Goal: Task Accomplishment & Management: Manage account settings

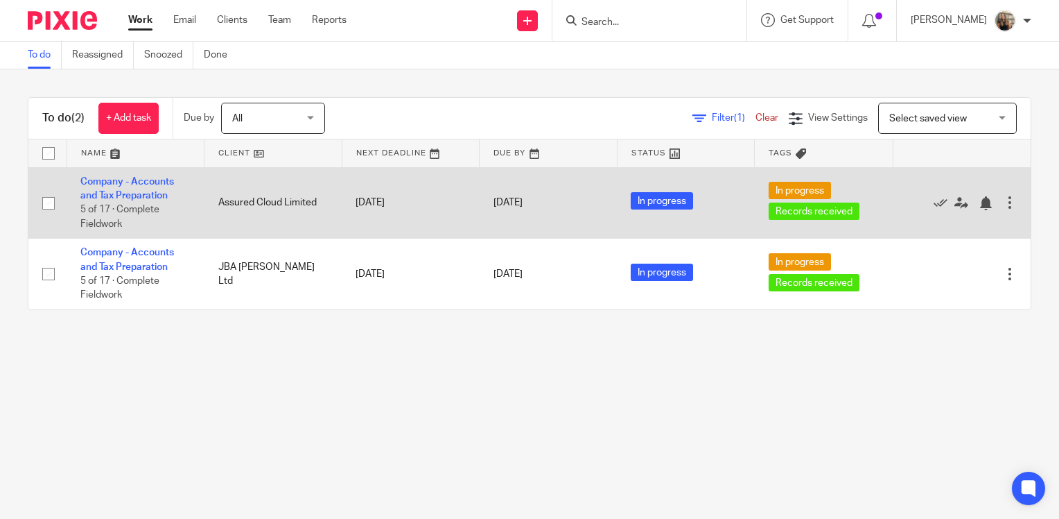
drag, startPoint x: 681, startPoint y: 336, endPoint x: 732, endPoint y: 189, distance: 155.7
click at [736, 184] on div "To do (2) + Add task Due by All All [DATE] [DATE] This week Next week This mont…" at bounding box center [529, 203] width 1059 height 268
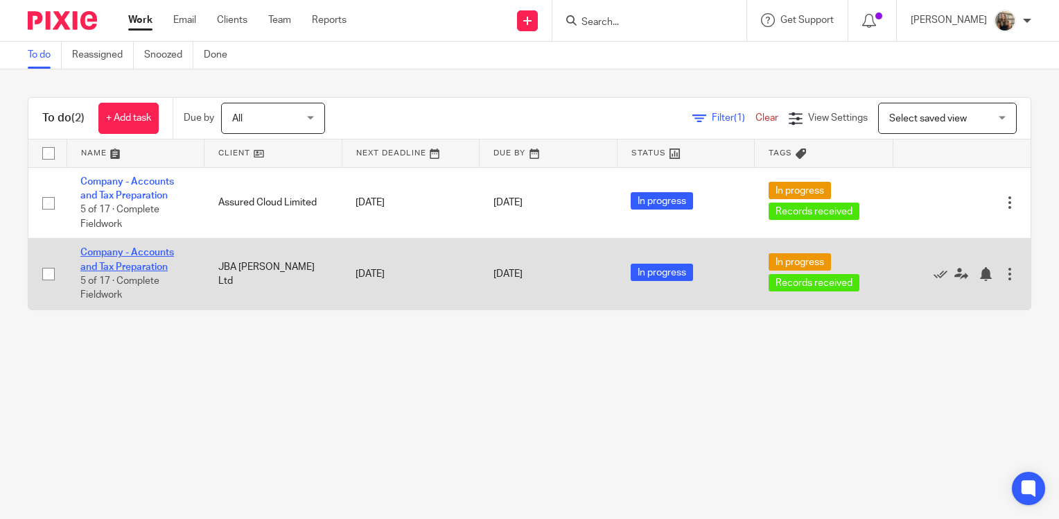
click at [112, 268] on link "Company - Accounts and Tax Preparation" at bounding box center [127, 259] width 94 height 24
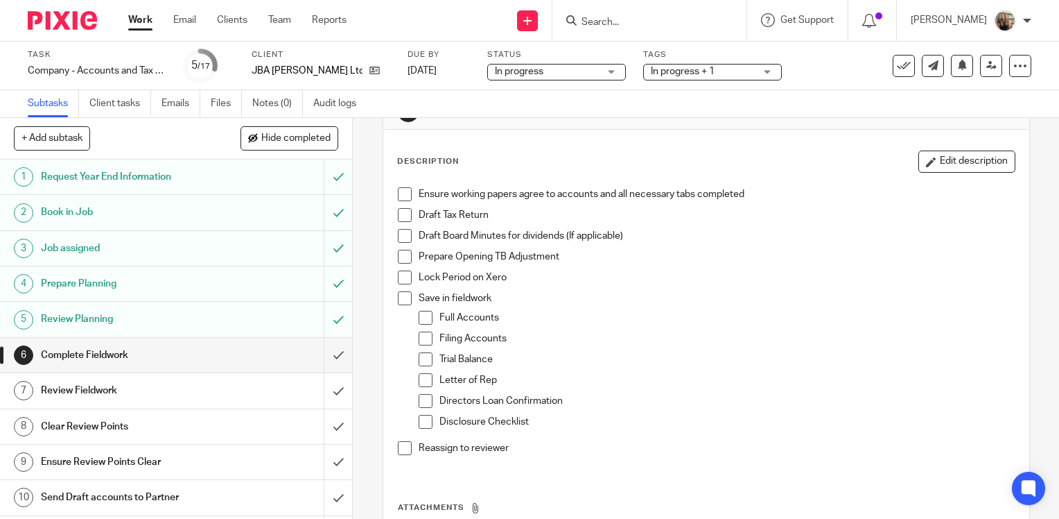
scroll to position [69, 0]
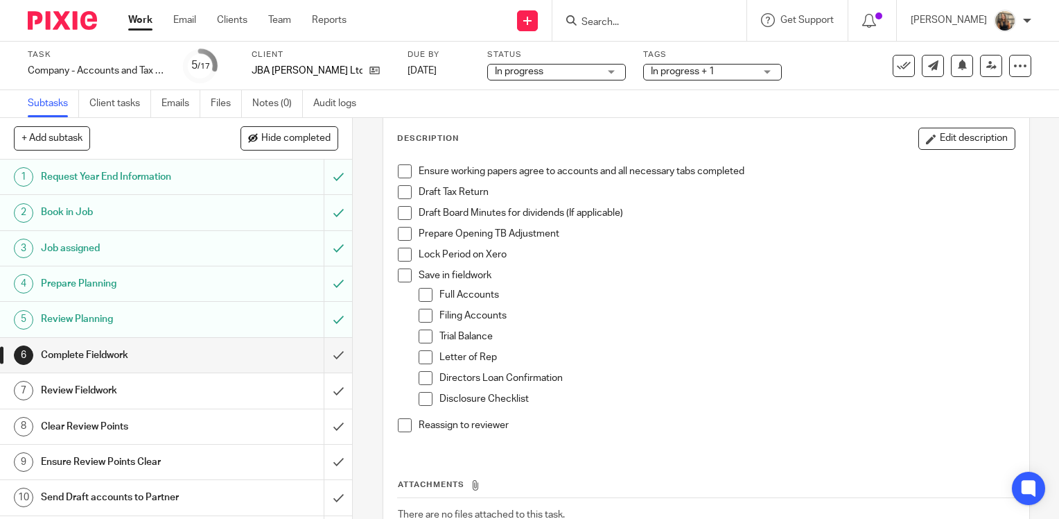
click at [398, 173] on span at bounding box center [405, 171] width 14 height 14
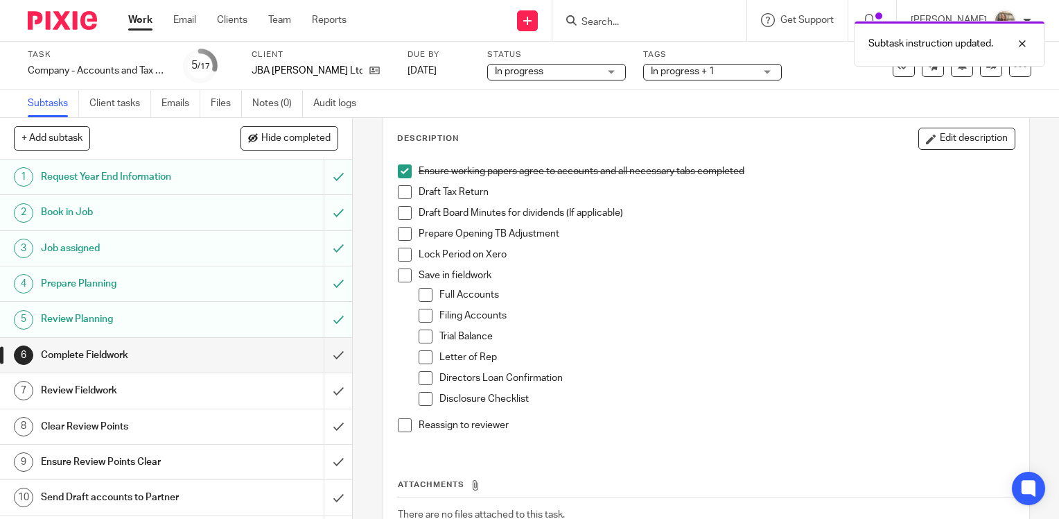
click at [398, 192] on span at bounding box center [405, 192] width 14 height 14
click at [400, 213] on span at bounding box center [405, 213] width 14 height 14
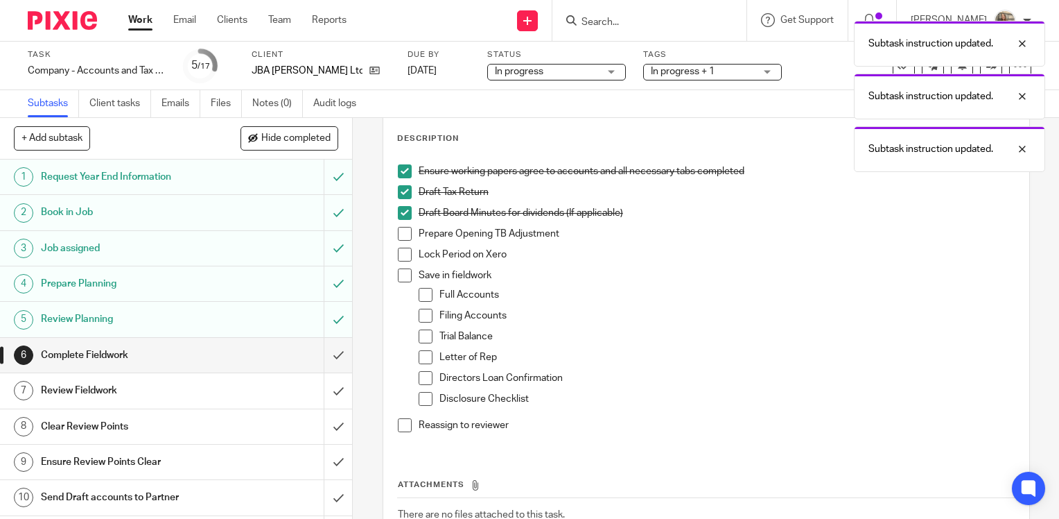
click at [399, 231] on span at bounding box center [405, 234] width 14 height 14
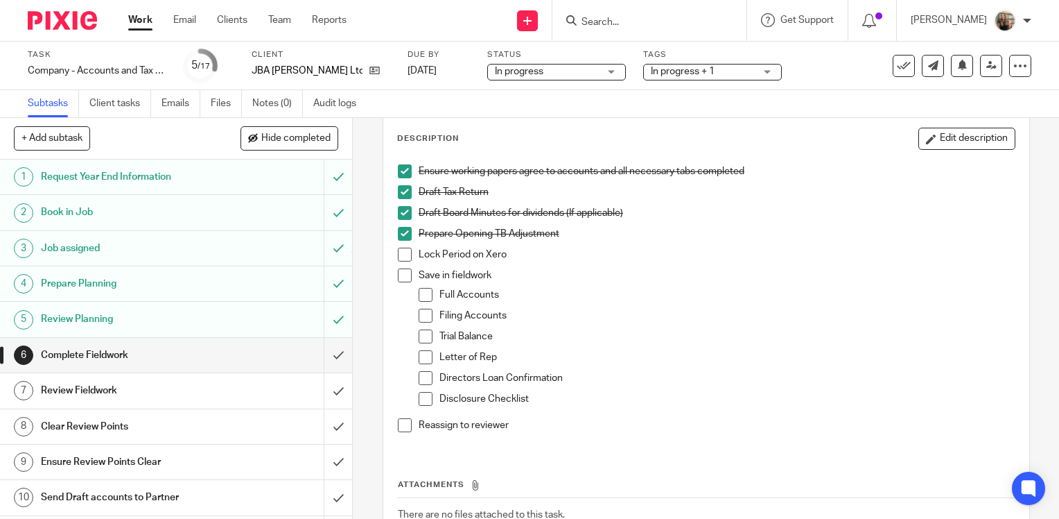
click at [399, 250] on span at bounding box center [405, 254] width 14 height 14
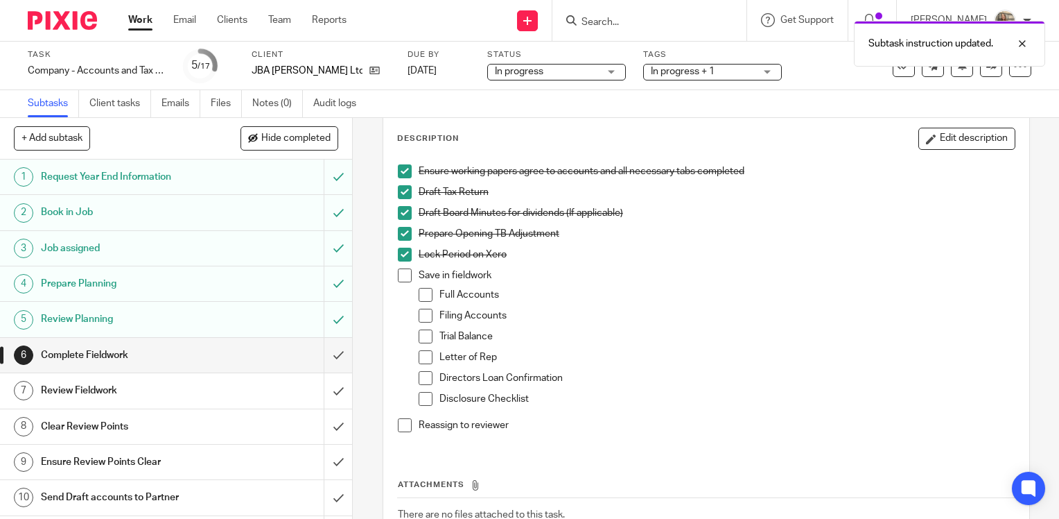
click at [402, 263] on li "Lock Period on Xero" at bounding box center [706, 257] width 617 height 21
click at [402, 270] on span at bounding box center [405, 275] width 14 height 14
click at [421, 292] on span at bounding box center [426, 295] width 14 height 14
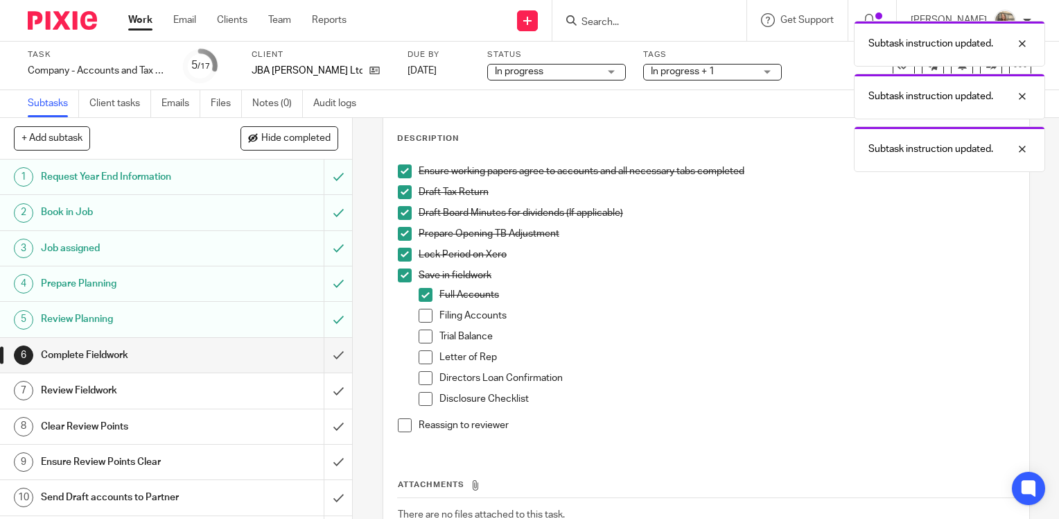
click at [424, 315] on span at bounding box center [426, 315] width 14 height 14
click at [424, 333] on span at bounding box center [426, 336] width 14 height 14
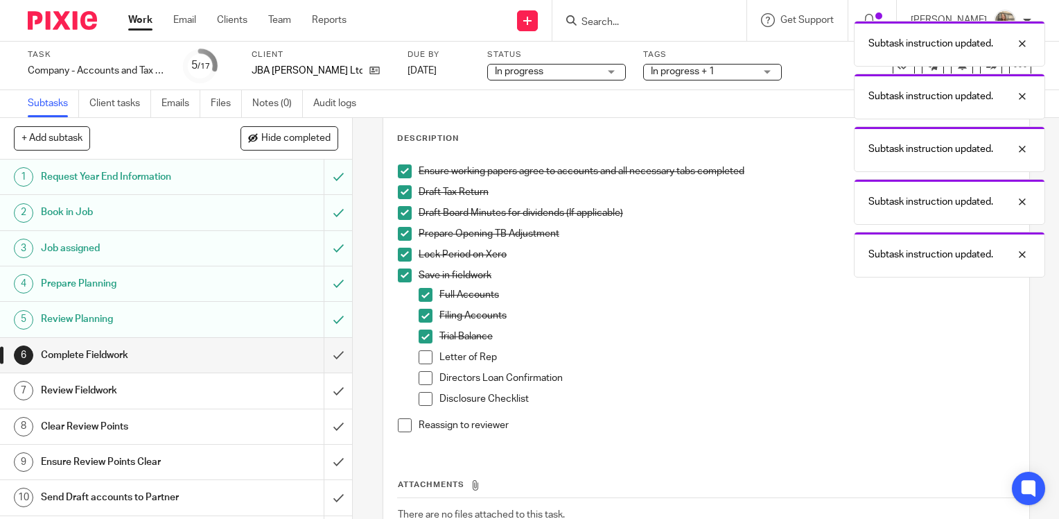
click at [421, 379] on span at bounding box center [426, 378] width 14 height 14
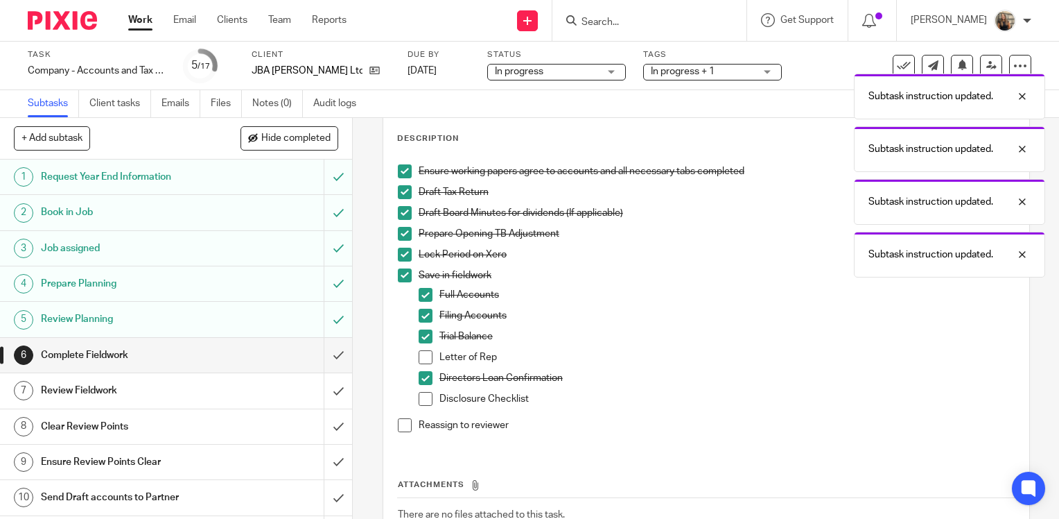
click at [398, 425] on span at bounding box center [405, 425] width 14 height 14
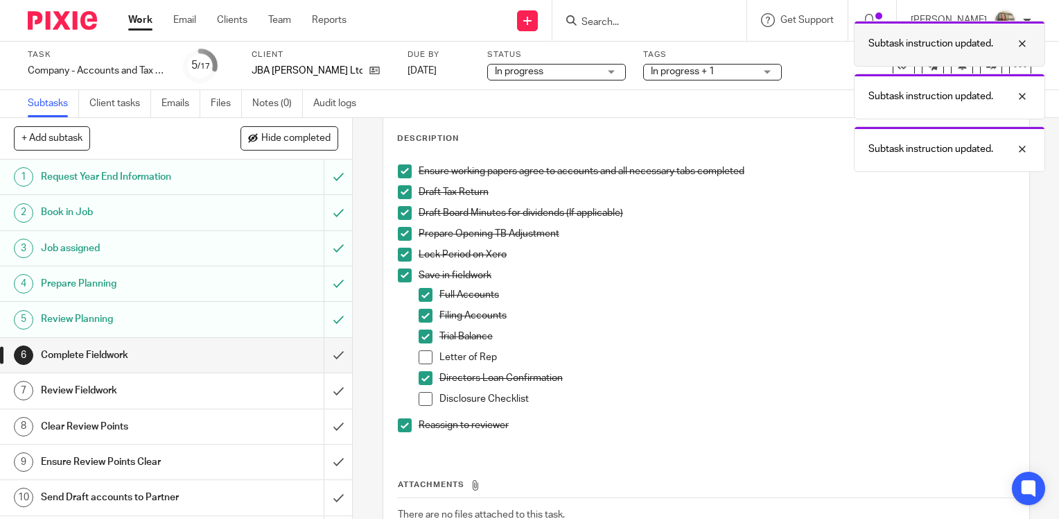
click at [1025, 43] on div at bounding box center [1011, 43] width 37 height 17
click at [1025, 46] on div at bounding box center [1011, 43] width 37 height 17
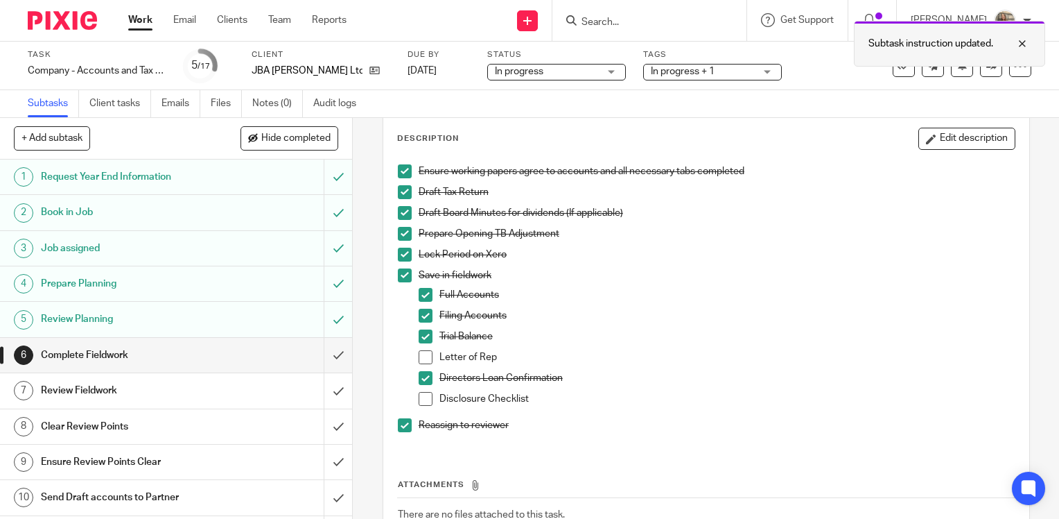
click at [1025, 39] on div at bounding box center [1011, 43] width 37 height 17
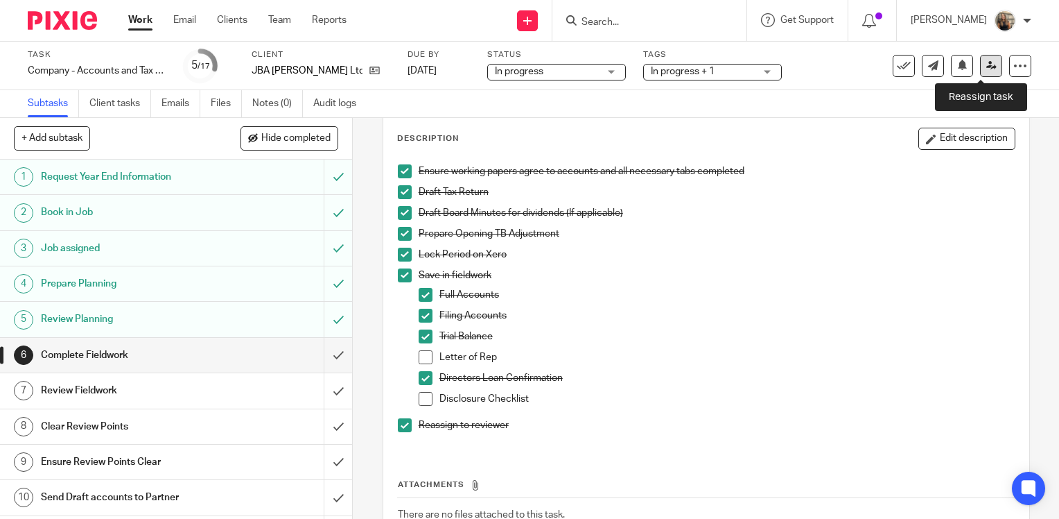
click at [989, 62] on link at bounding box center [991, 66] width 22 height 22
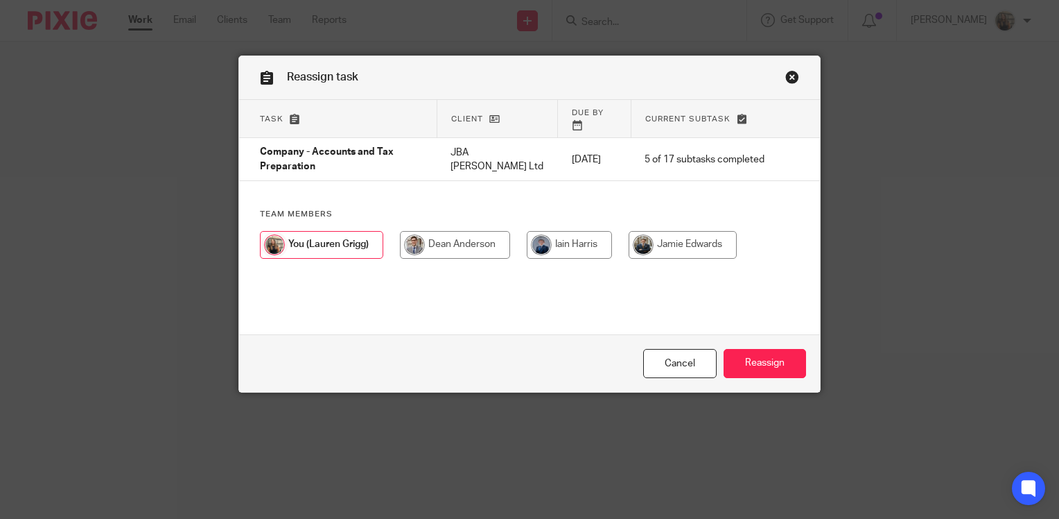
click at [544, 231] on input "radio" at bounding box center [569, 245] width 85 height 28
radio input "true"
drag, startPoint x: 434, startPoint y: 234, endPoint x: 458, endPoint y: 245, distance: 27.0
click at [433, 232] on input "radio" at bounding box center [454, 245] width 110 height 28
radio input "true"
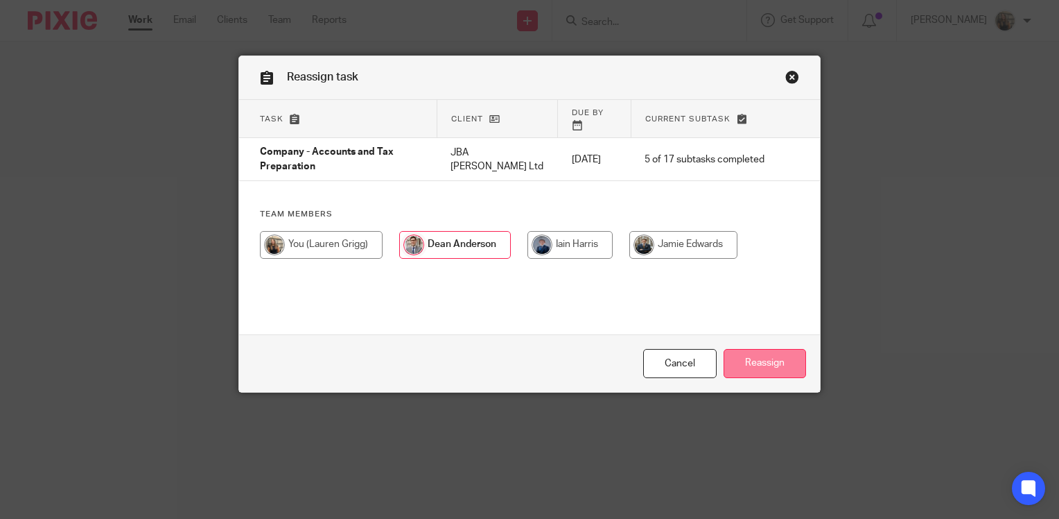
click at [765, 368] on input "Reassign" at bounding box center [765, 364] width 82 height 30
